Goal: Navigation & Orientation: Find specific page/section

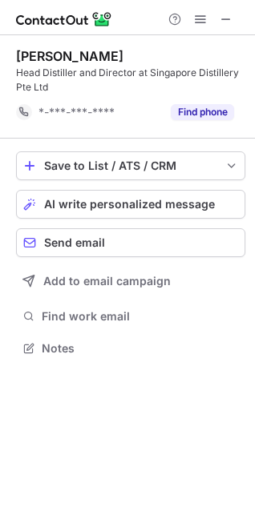
scroll to position [337, 255]
